Goal: Information Seeking & Learning: Compare options

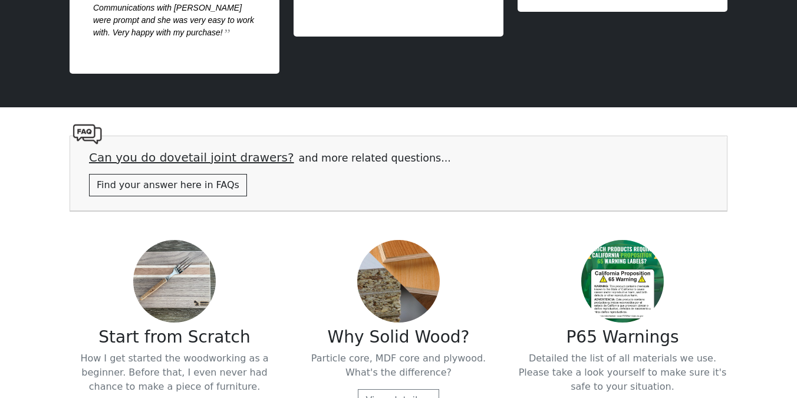
scroll to position [2412, 0]
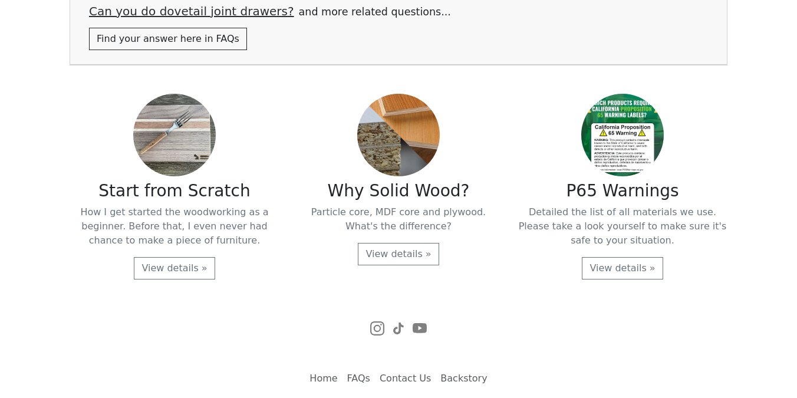
click at [356, 379] on link "FAQs" at bounding box center [358, 379] width 32 height 24
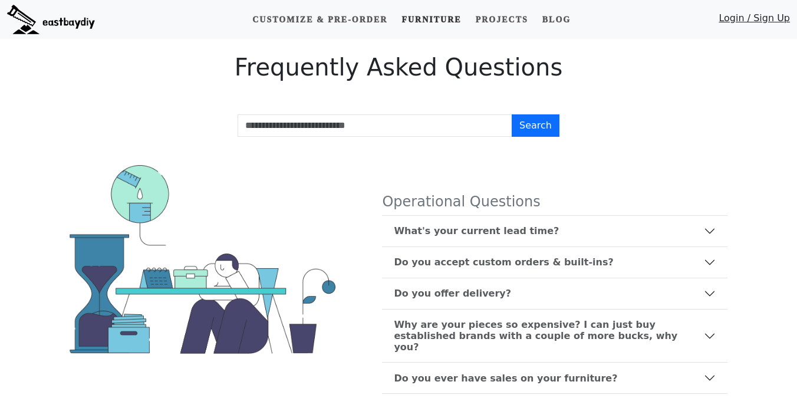
click at [404, 22] on link "Furniture" at bounding box center [431, 20] width 69 height 22
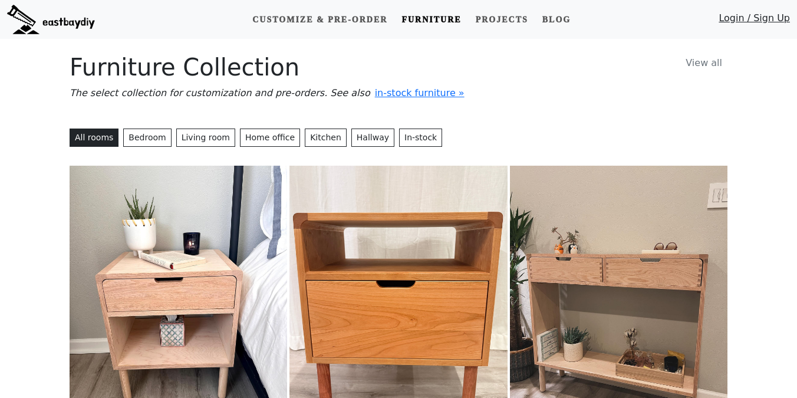
click at [368, 256] on img at bounding box center [397, 302] width 217 height 272
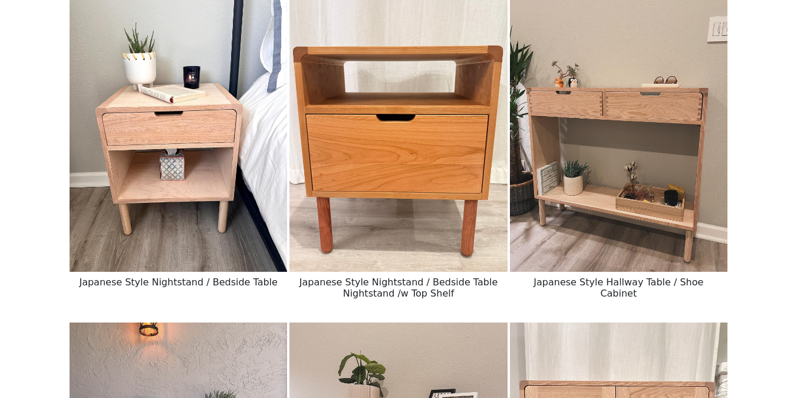
scroll to position [254, 0]
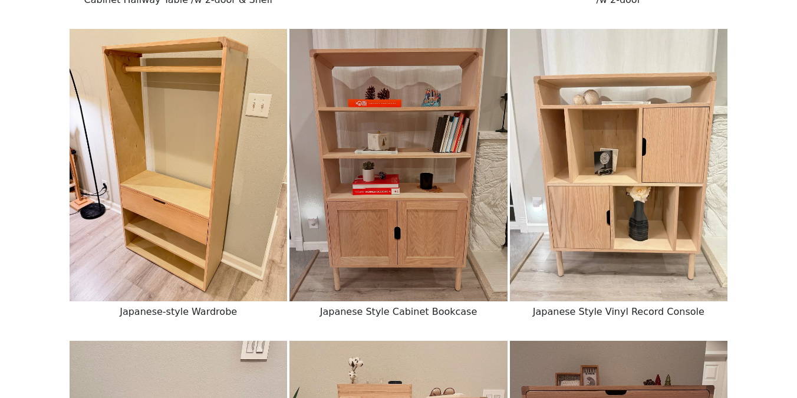
scroll to position [777, 0]
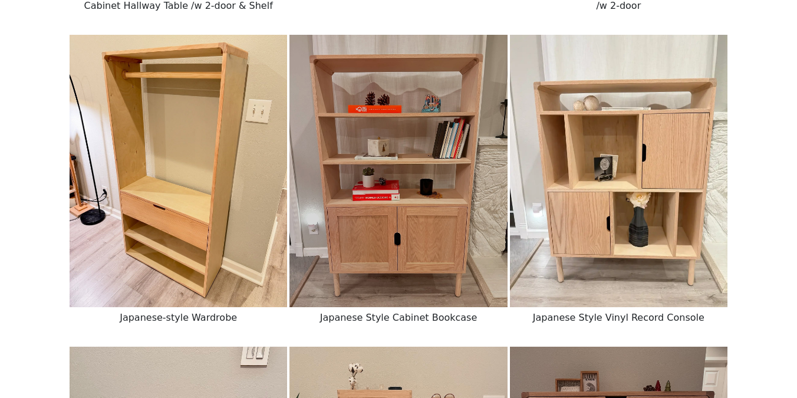
click at [198, 183] on img at bounding box center [178, 171] width 217 height 272
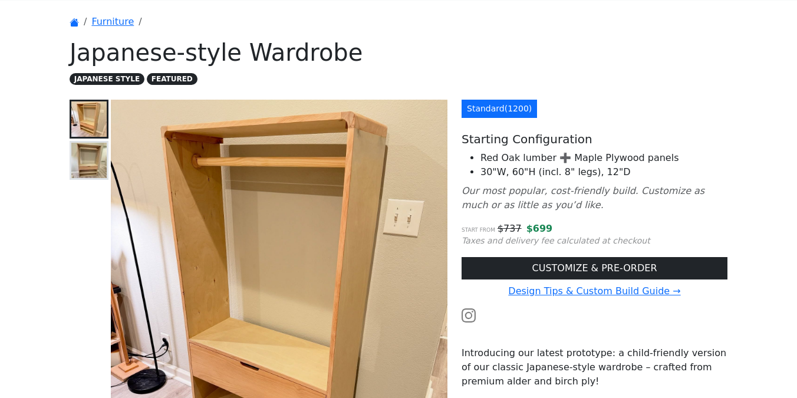
scroll to position [37, 0]
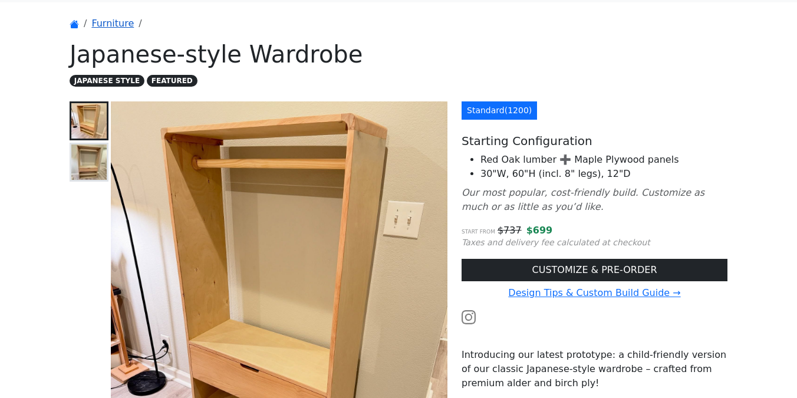
click at [126, 26] on link "Furniture" at bounding box center [112, 23] width 42 height 11
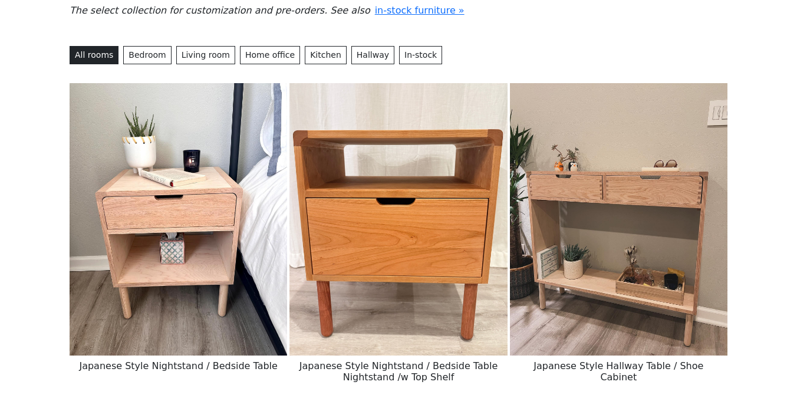
scroll to position [214, 0]
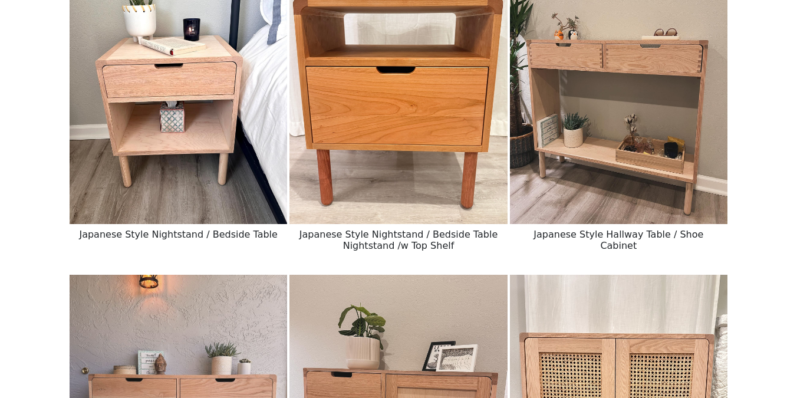
click at [196, 184] on img at bounding box center [178, 88] width 217 height 272
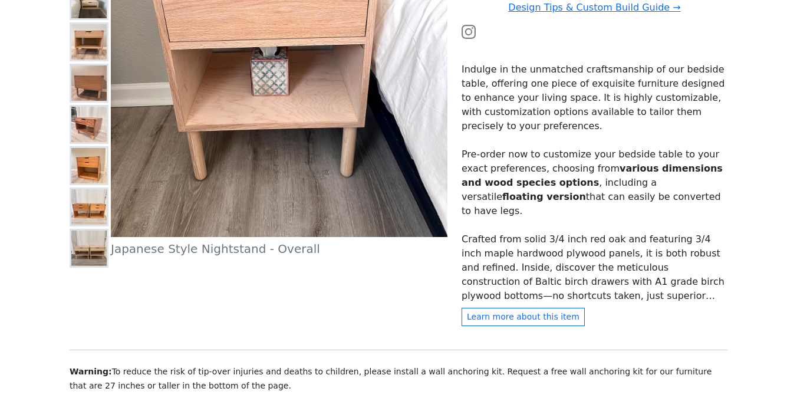
scroll to position [337, 0]
